Goal: Information Seeking & Learning: Learn about a topic

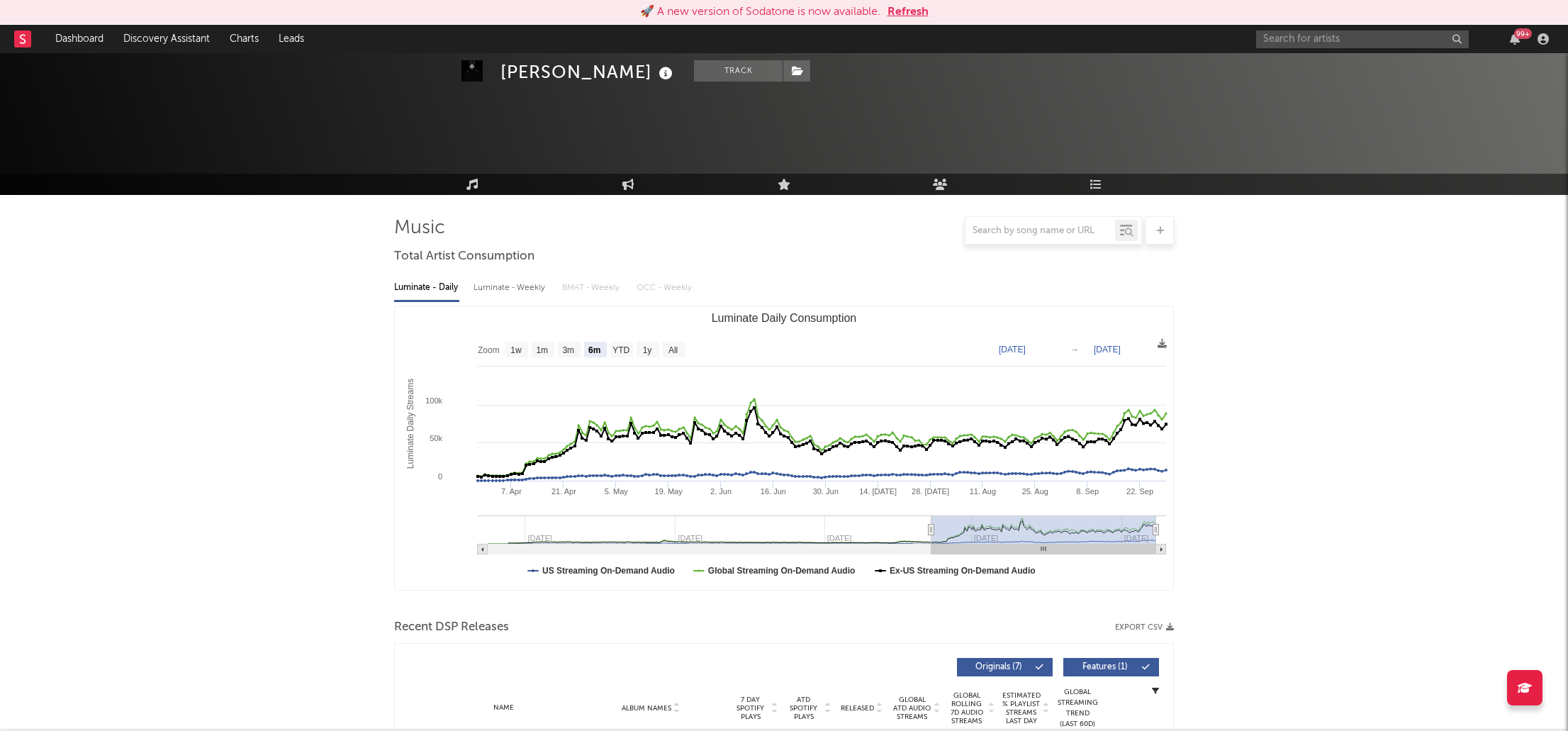
select select "6m"
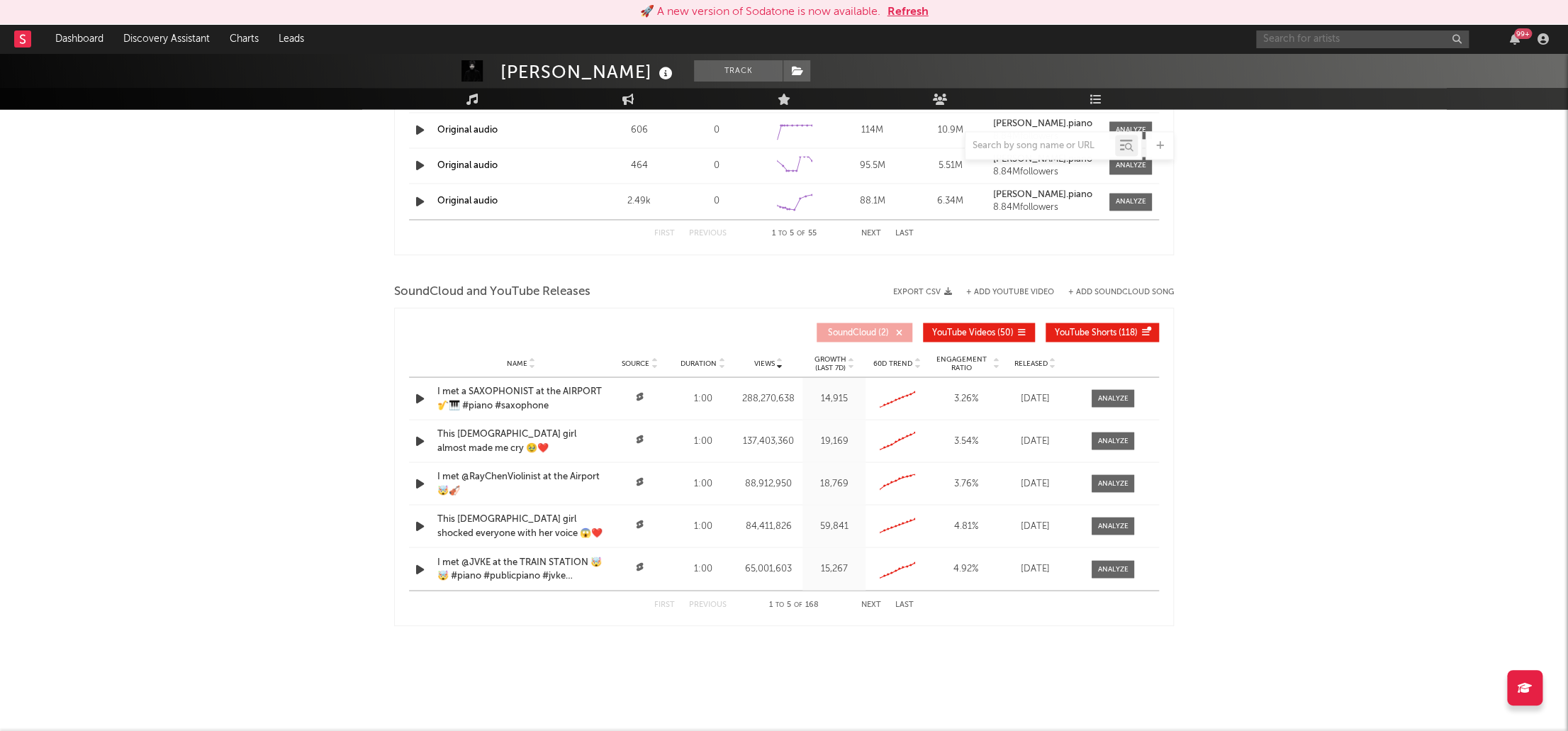
click at [1358, 37] on input "text" at bounding box center [1362, 39] width 212 height 18
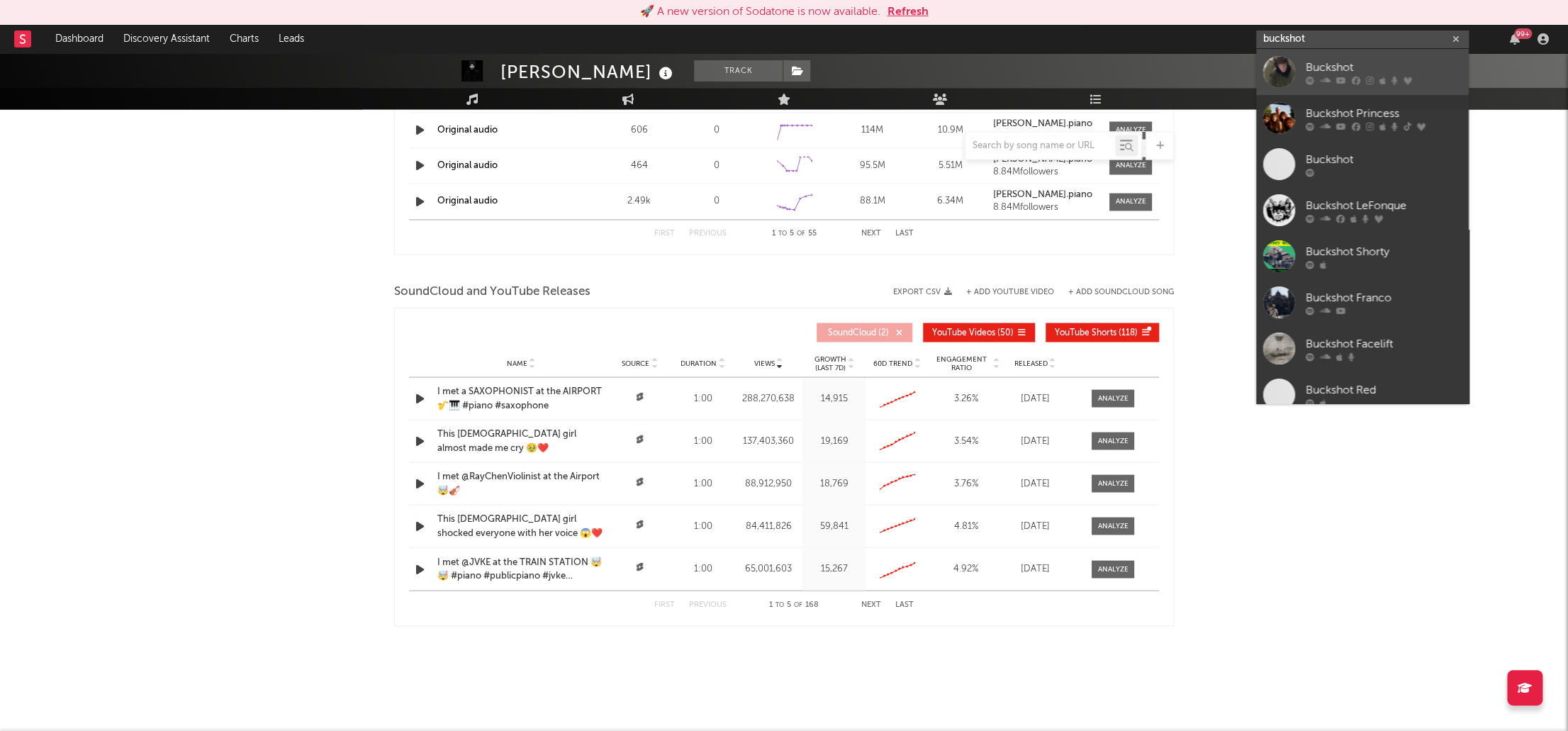
type input "buckshot"
click at [1356, 72] on div "Buckshot" at bounding box center [1383, 67] width 156 height 17
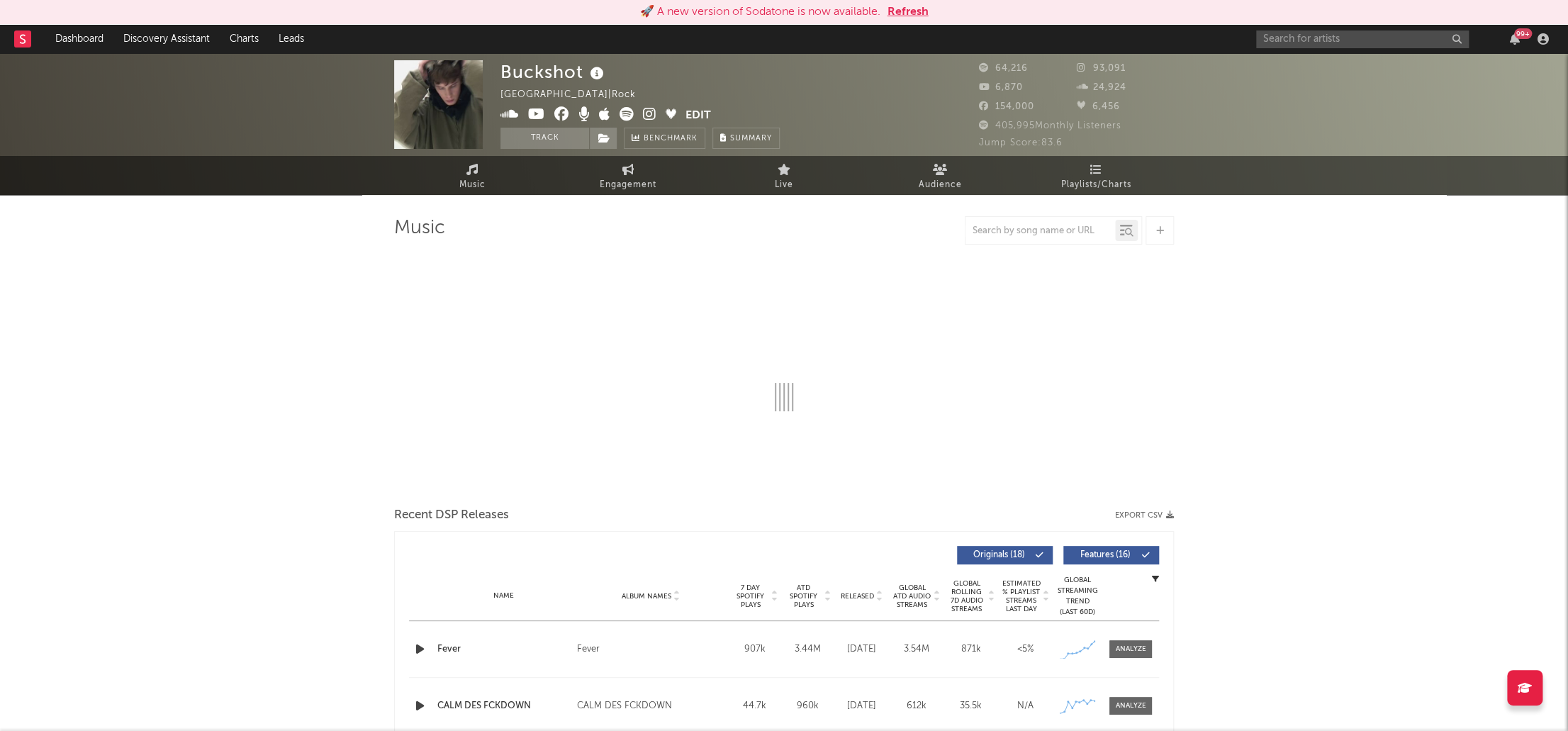
select select "6m"
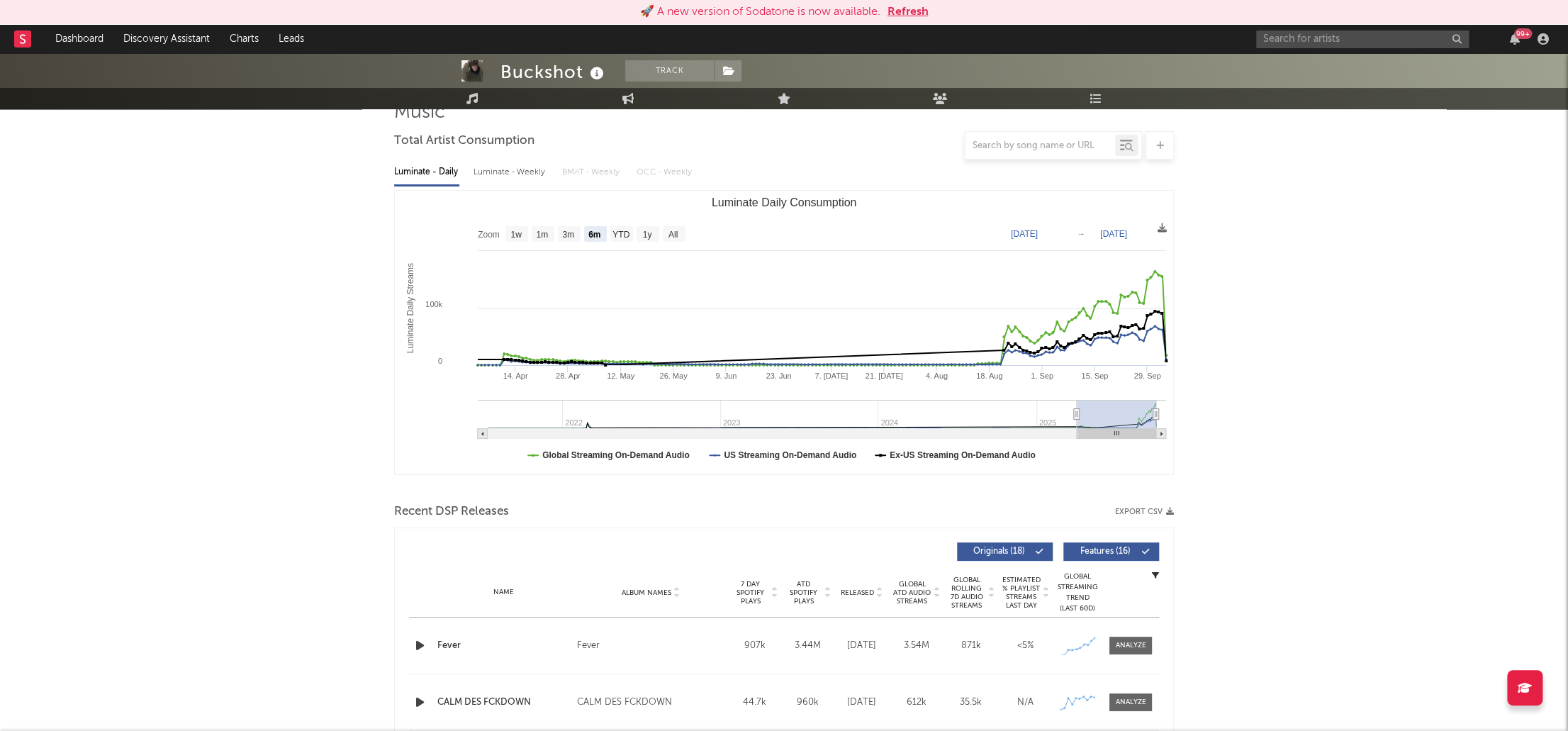
scroll to position [17, 0]
